Goal: Task Accomplishment & Management: Complete application form

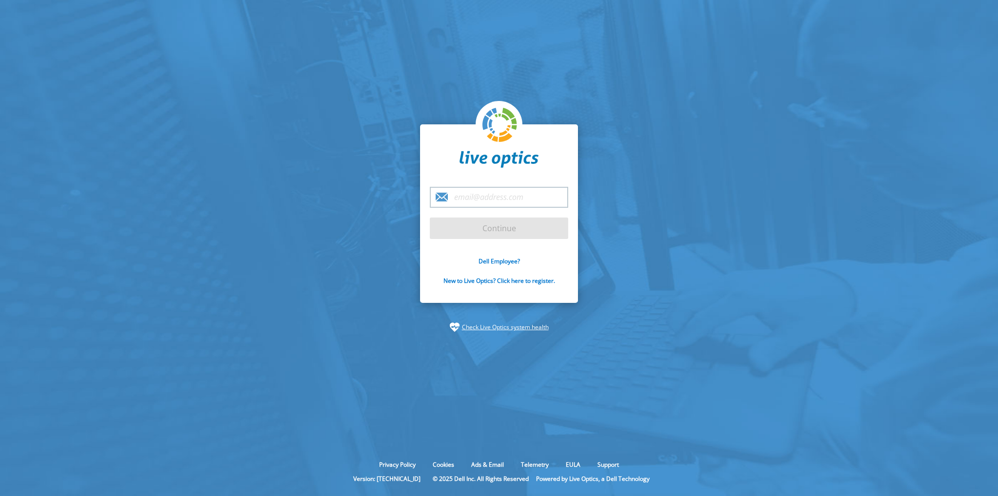
drag, startPoint x: 474, startPoint y: 187, endPoint x: 475, endPoint y: 199, distance: 11.8
click at [474, 191] on input "email" at bounding box center [499, 197] width 138 height 21
click at [345, 203] on section "Continue Dell Employee? New to Live Optics? Click here to register. Check Live …" at bounding box center [499, 228] width 998 height 456
click at [460, 205] on input "email" at bounding box center [499, 197] width 138 height 21
type input "[EMAIL_ADDRESS][PERSON_NAME][DOMAIN_NAME]"
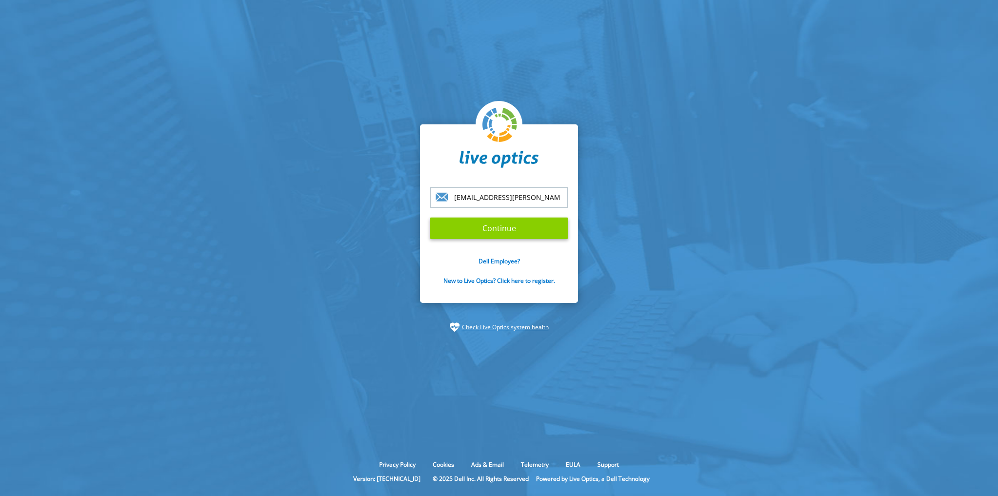
click at [486, 226] on input "Continue" at bounding box center [499, 227] width 138 height 21
click at [488, 229] on input "Continue" at bounding box center [499, 227] width 138 height 21
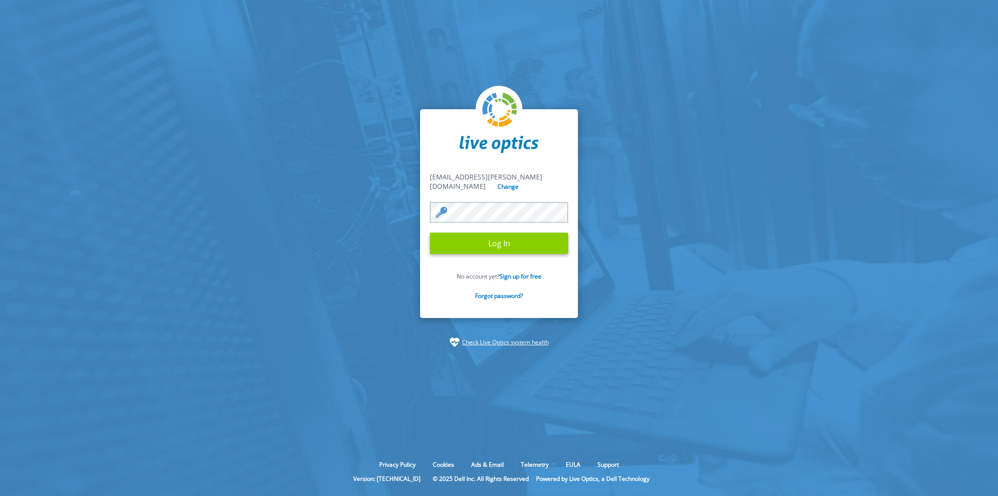
click at [489, 235] on input "Log In" at bounding box center [499, 242] width 138 height 21
click at [489, 234] on input "Log In" at bounding box center [499, 242] width 138 height 21
click at [470, 237] on input "Log In" at bounding box center [499, 242] width 138 height 21
click at [504, 238] on input "Log In" at bounding box center [499, 242] width 138 height 21
click at [430, 232] on input "Log In" at bounding box center [499, 242] width 138 height 21
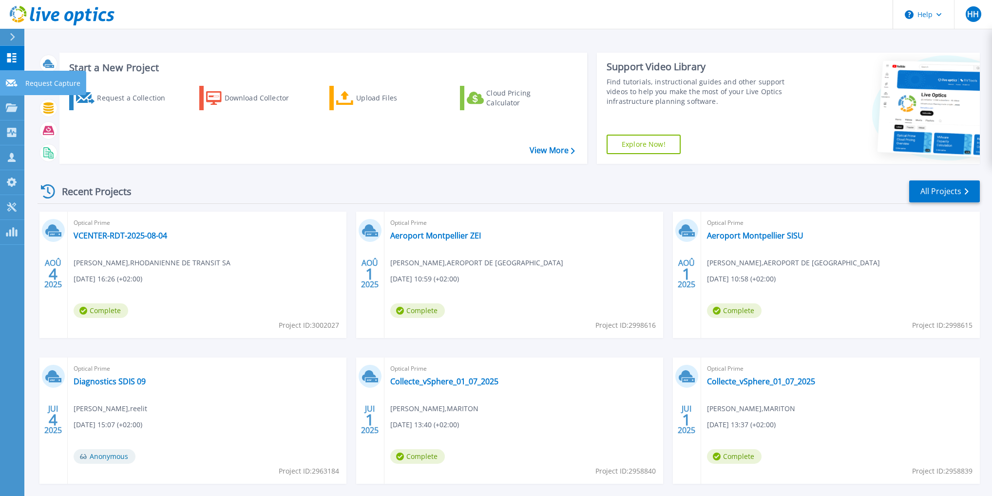
click at [53, 87] on p "Request Capture" at bounding box center [52, 83] width 55 height 25
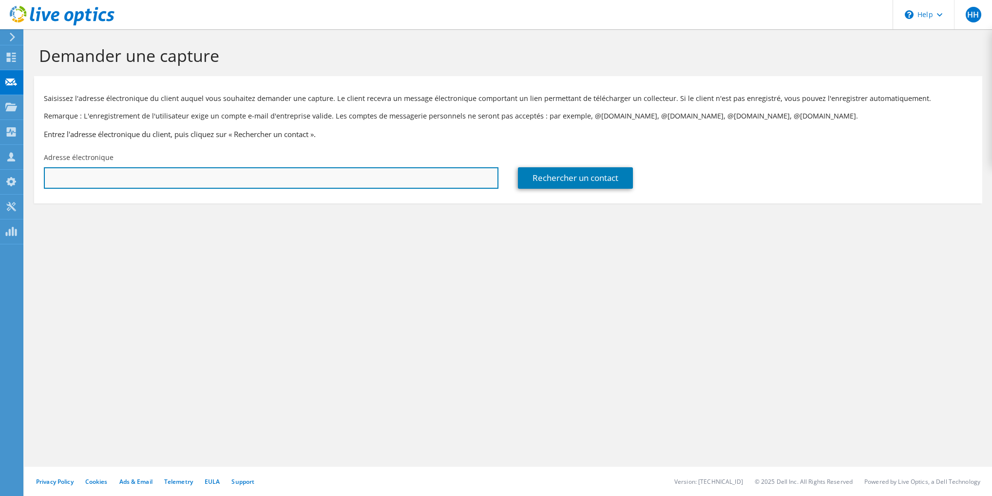
click at [137, 183] on input "text" at bounding box center [271, 177] width 455 height 21
paste input "jacques.brizard@mrs.aero"
type input "jacques.brizard@mrs.aero"
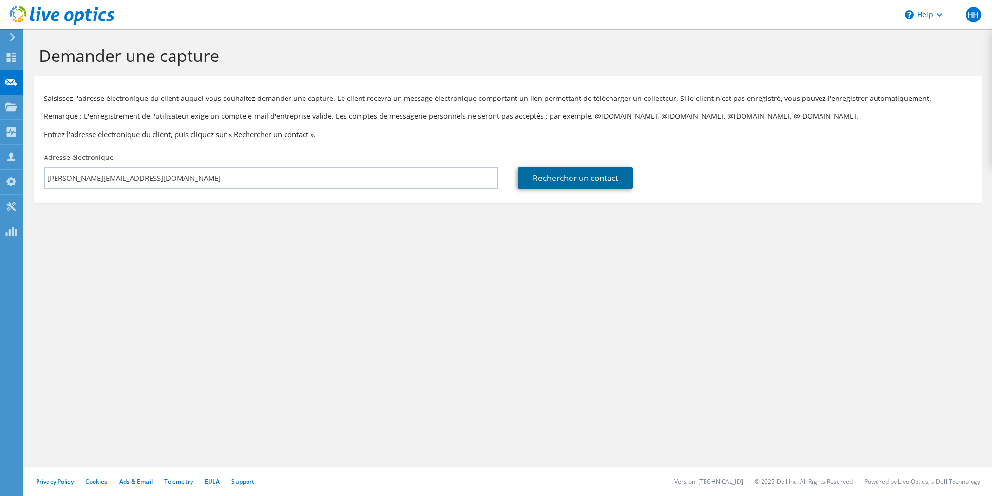
click at [578, 187] on link "Rechercher un contact" at bounding box center [575, 177] width 115 height 21
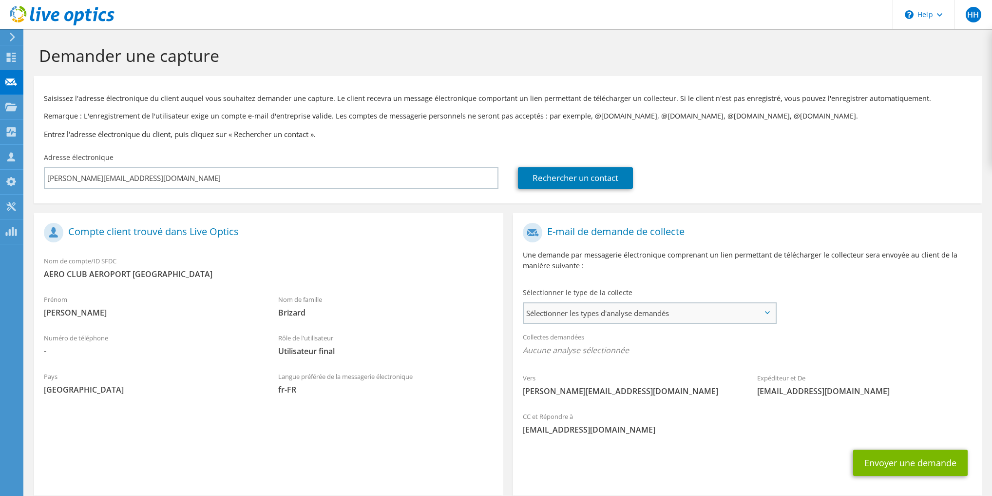
click at [605, 318] on span "Sélectionner les types d'analyse demandés" at bounding box center [649, 312] width 251 height 19
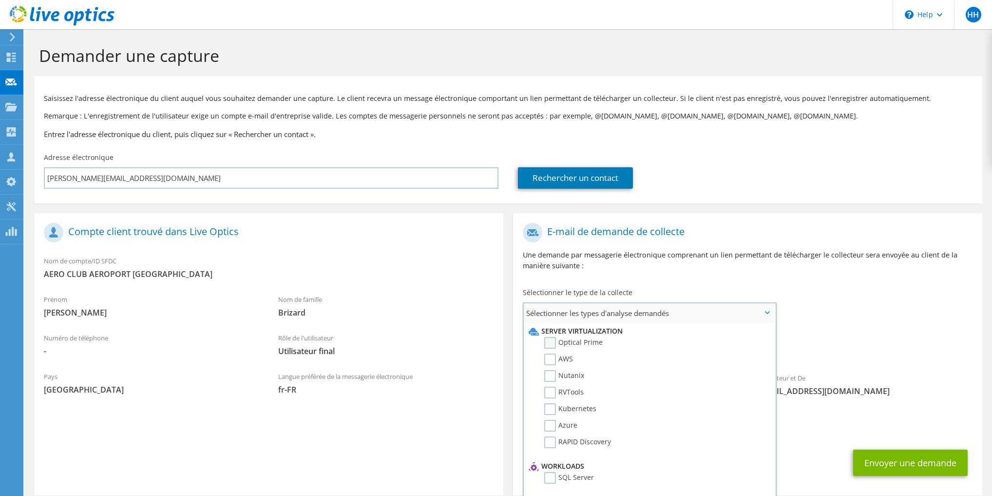
click at [556, 346] on label "Optical Prime" at bounding box center [573, 343] width 58 height 12
click at [0, 0] on input "Optical Prime" at bounding box center [0, 0] width 0 height 0
click at [482, 356] on span "Utilisateur final" at bounding box center [385, 351] width 215 height 11
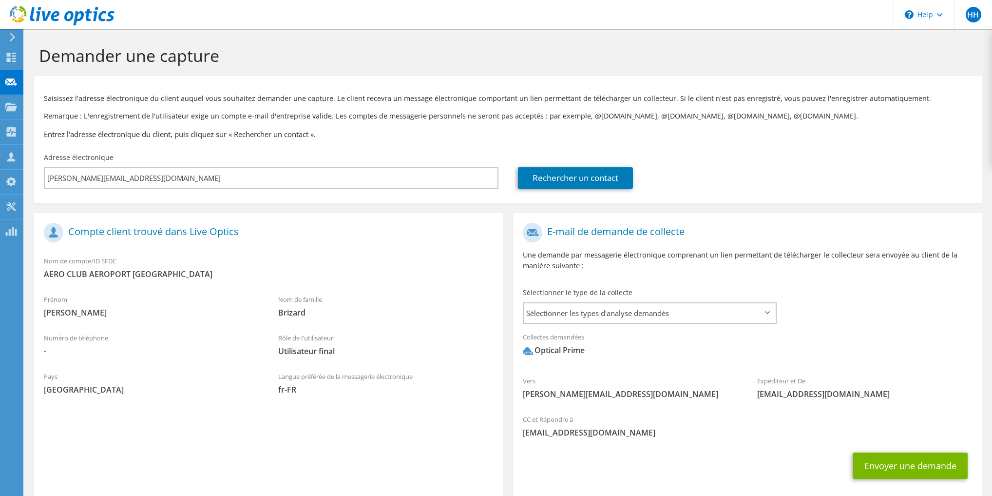
scroll to position [51, 0]
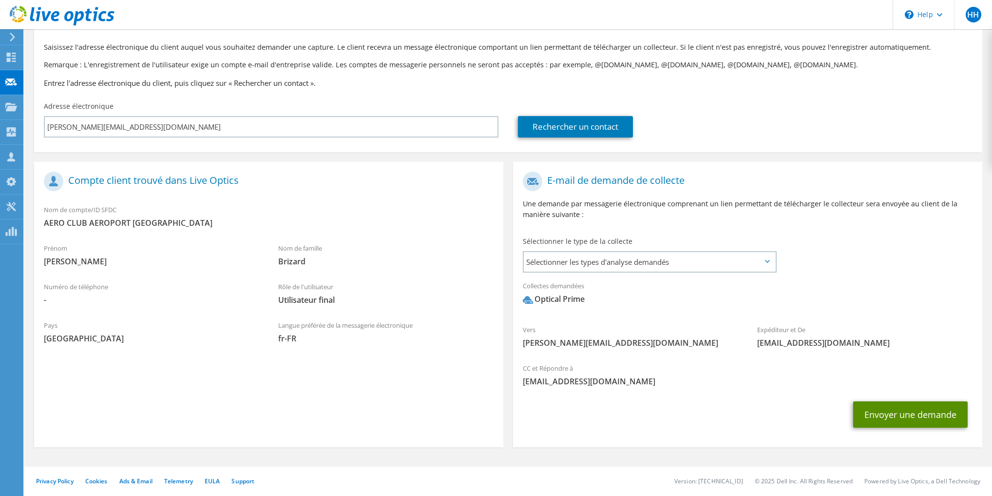
click at [869, 406] on button "Envoyer une demande" at bounding box center [910, 414] width 115 height 26
